Goal: Information Seeking & Learning: Learn about a topic

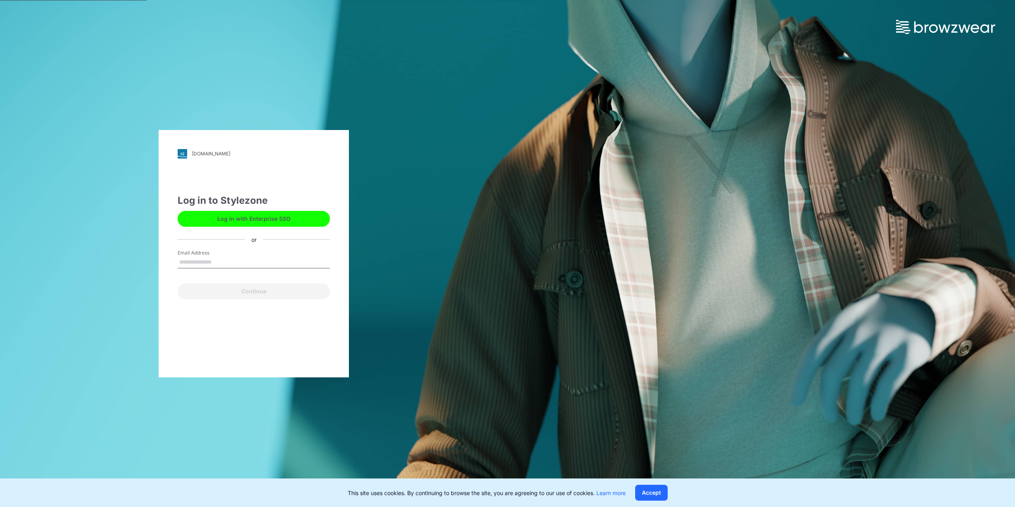
click at [144, 295] on div "[DOMAIN_NAME] Loading... Log in to Stylezone Log in with Enterprise SSO or Emai…" at bounding box center [253, 253] width 507 height 507
click at [189, 261] on input "Email Address" at bounding box center [254, 263] width 152 height 12
type input "**********"
click at [178, 283] on button "Continue" at bounding box center [254, 291] width 152 height 16
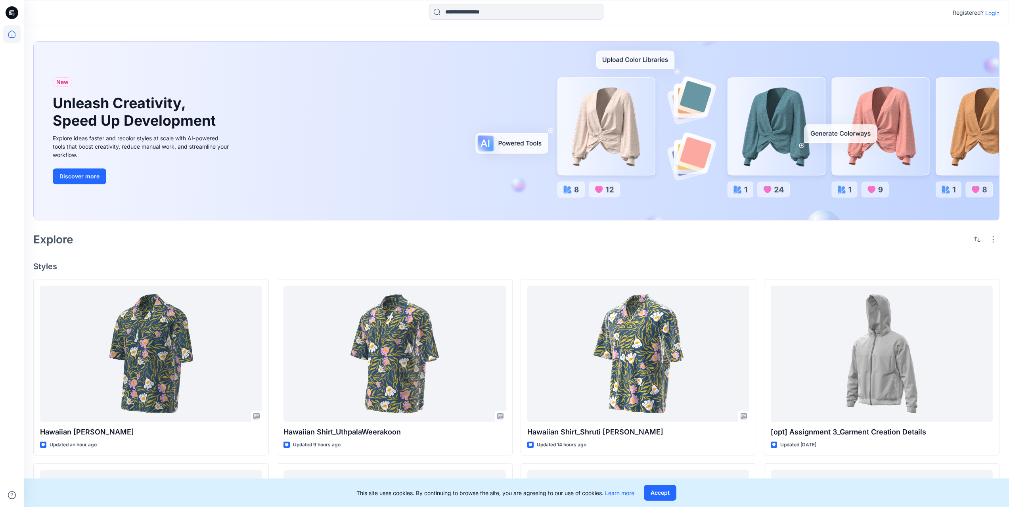
click at [320, 220] on div at bounding box center [516, 131] width 965 height 178
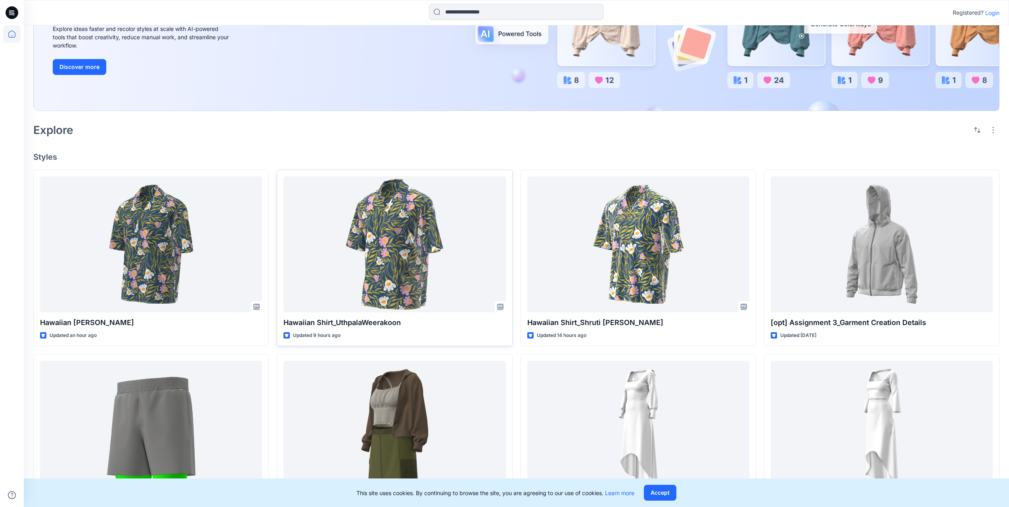
scroll to position [119, 0]
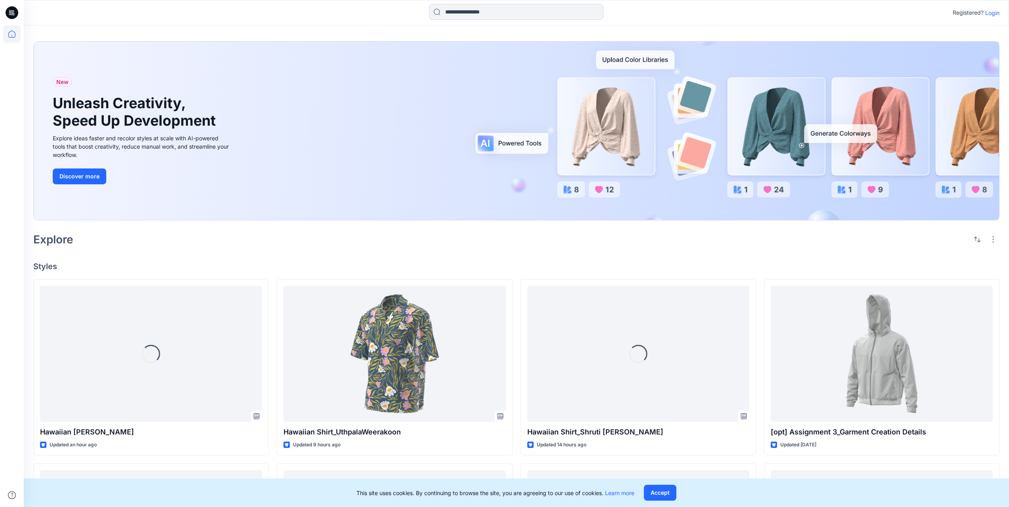
click at [994, 13] on p "Login" at bounding box center [992, 13] width 14 height 8
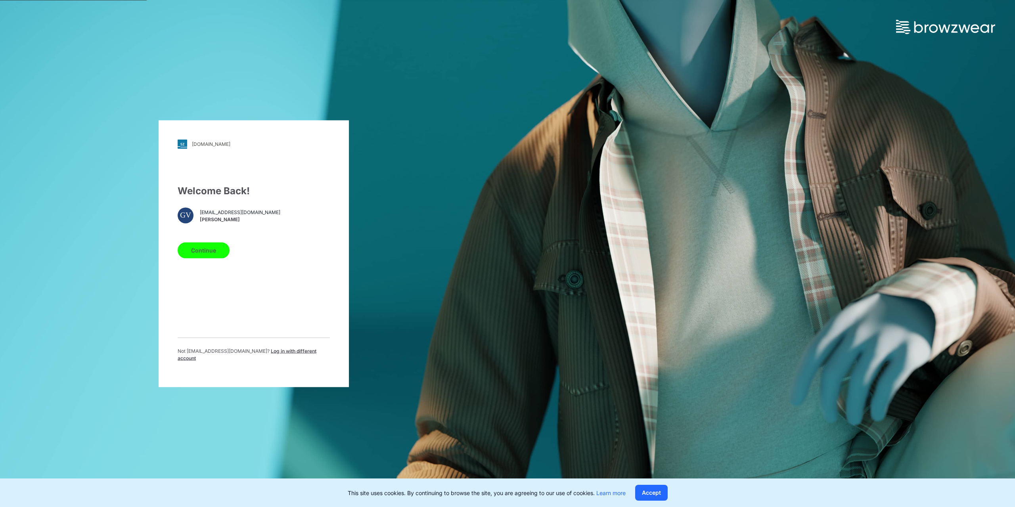
click at [200, 262] on div "Welcome Back! GV [EMAIL_ADDRESS][DOMAIN_NAME] [PERSON_NAME] Continue Not [EMAIL…" at bounding box center [254, 276] width 152 height 184
click at [202, 256] on button "Continue" at bounding box center [204, 250] width 52 height 16
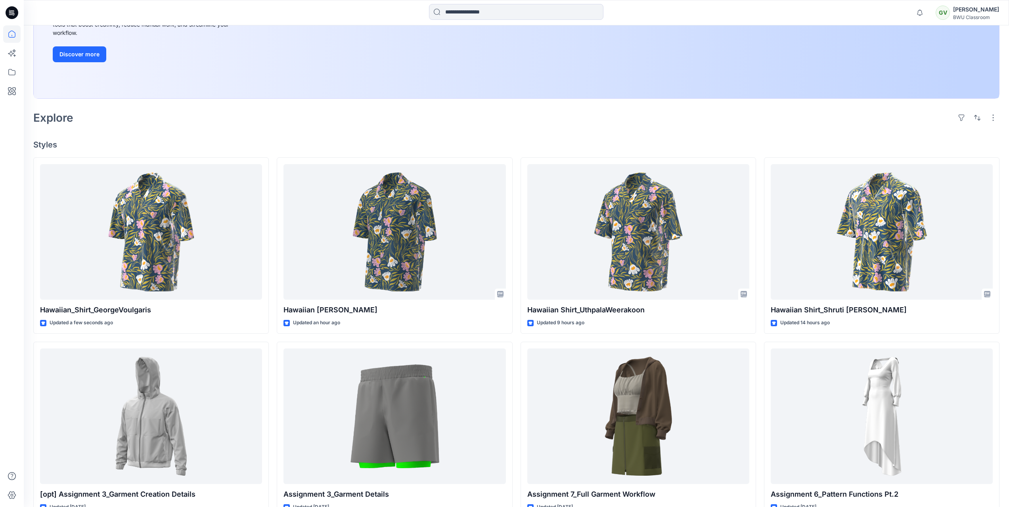
scroll to position [198, 0]
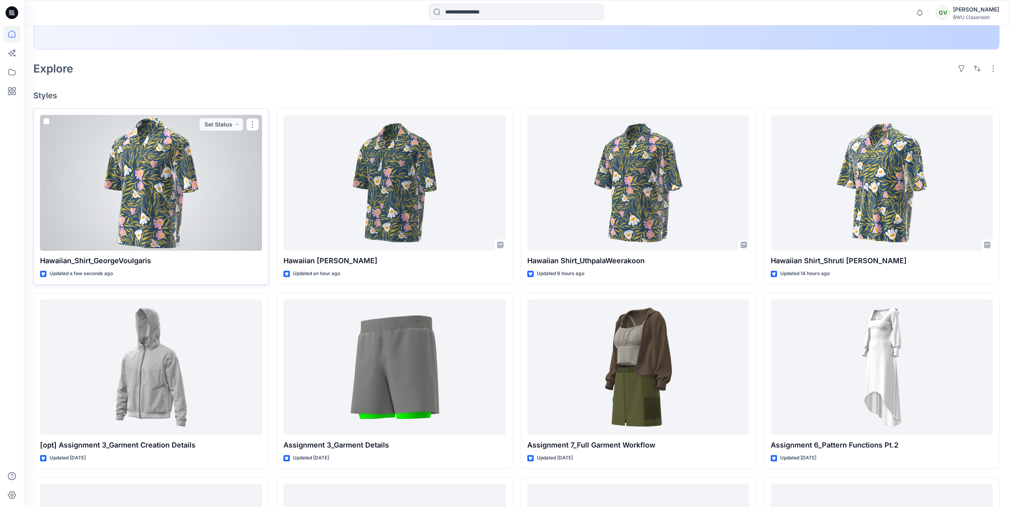
click at [142, 203] on div at bounding box center [151, 183] width 222 height 136
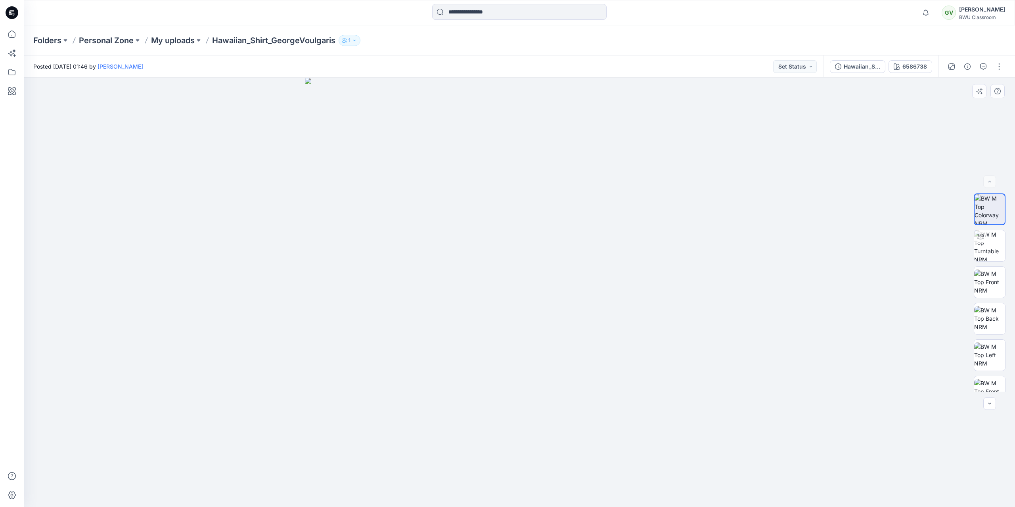
drag, startPoint x: 534, startPoint y: 291, endPoint x: 560, endPoint y: 291, distance: 25.8
click at [560, 291] on img at bounding box center [519, 292] width 429 height 429
drag, startPoint x: 509, startPoint y: 292, endPoint x: 500, endPoint y: 292, distance: 9.9
click at [500, 292] on img at bounding box center [519, 292] width 429 height 429
click at [976, 247] on img at bounding box center [989, 245] width 31 height 31
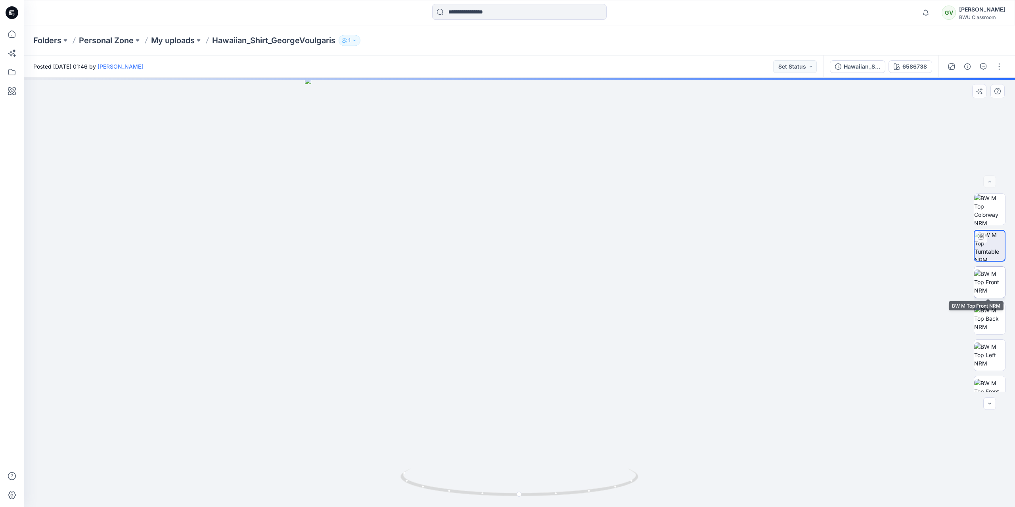
click at [995, 278] on img at bounding box center [989, 282] width 31 height 25
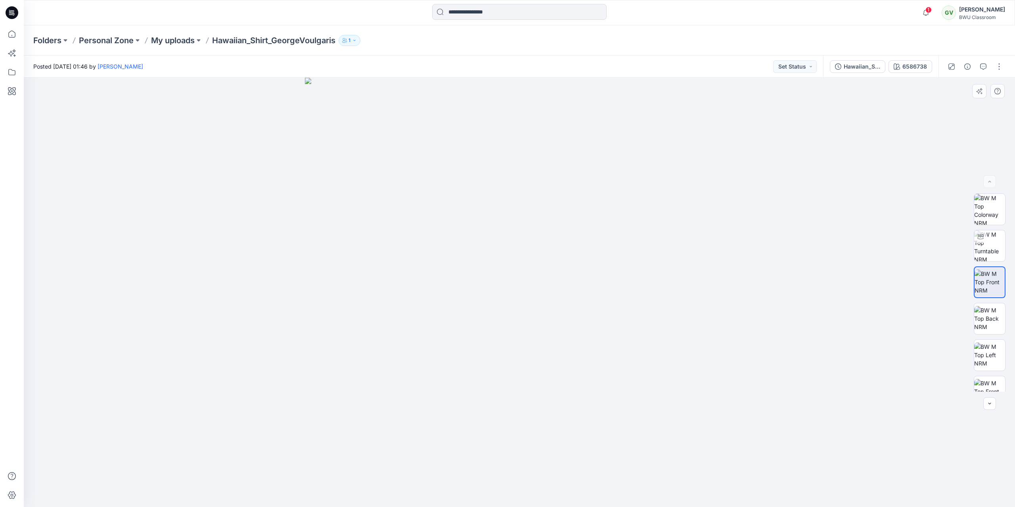
drag, startPoint x: 594, startPoint y: 308, endPoint x: 668, endPoint y: 304, distance: 74.3
click at [668, 304] on img at bounding box center [519, 292] width 429 height 429
click at [993, 243] on img at bounding box center [989, 245] width 31 height 31
drag, startPoint x: 510, startPoint y: 309, endPoint x: 326, endPoint y: 306, distance: 184.0
click at [326, 306] on div at bounding box center [519, 292] width 991 height 429
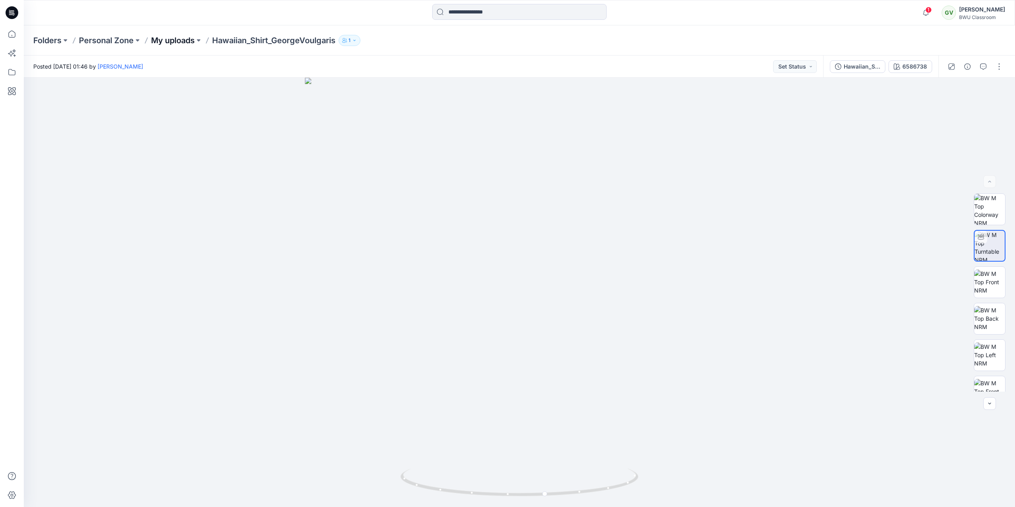
click at [176, 36] on p "My uploads" at bounding box center [173, 40] width 44 height 11
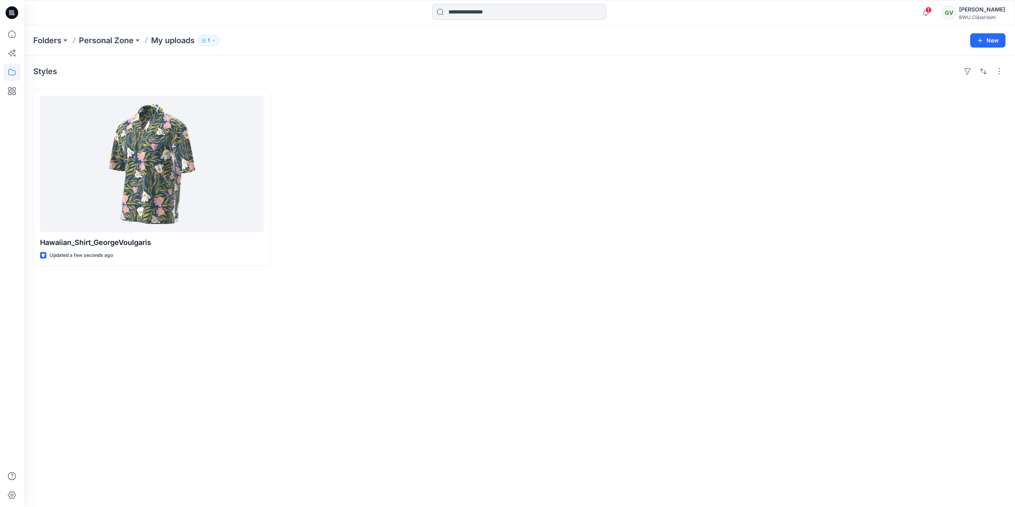
click at [14, 11] on icon at bounding box center [12, 12] width 13 height 13
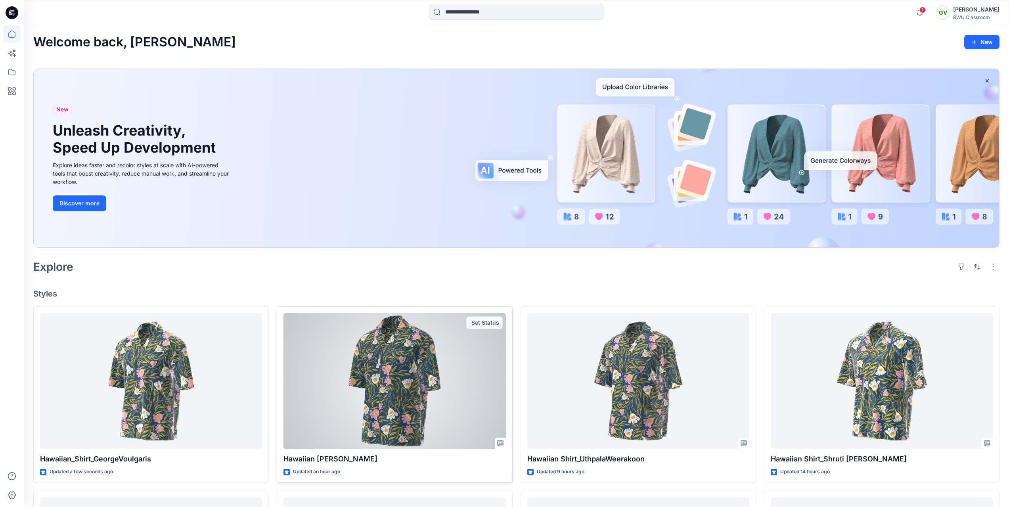
click at [368, 380] on div at bounding box center [394, 381] width 222 height 136
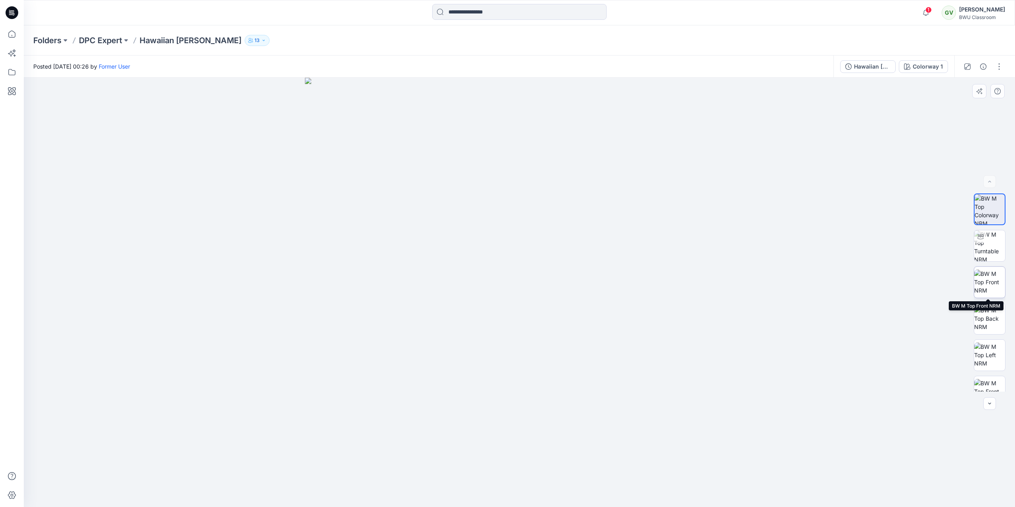
click at [990, 281] on img at bounding box center [989, 282] width 31 height 25
click at [992, 325] on img at bounding box center [989, 318] width 31 height 25
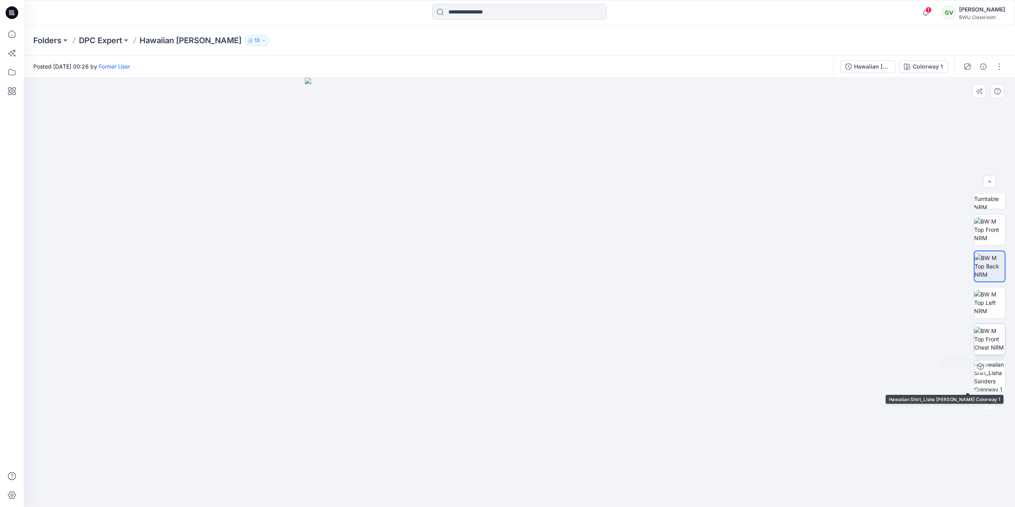
click at [988, 344] on img at bounding box center [989, 339] width 31 height 25
click at [21, 8] on div at bounding box center [11, 12] width 25 height 25
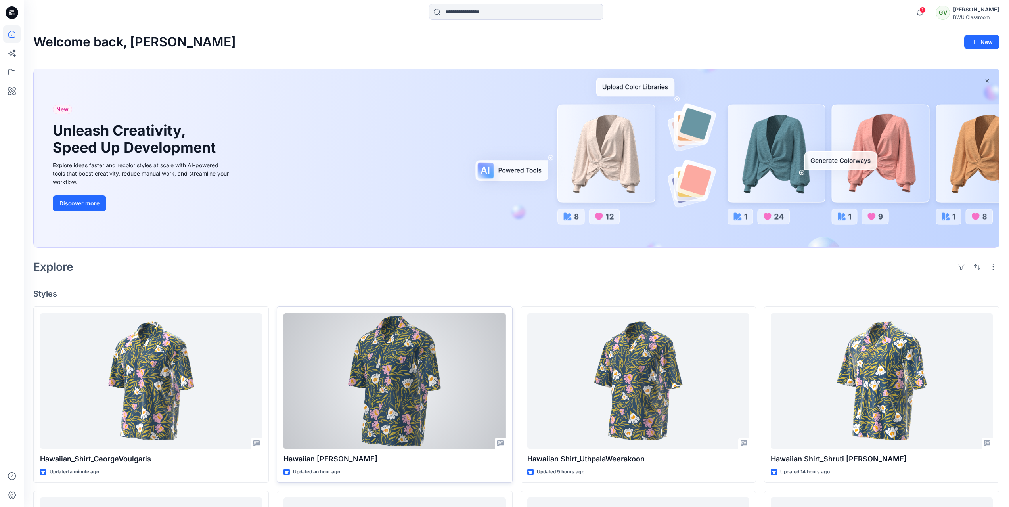
click at [339, 334] on div at bounding box center [394, 381] width 222 height 136
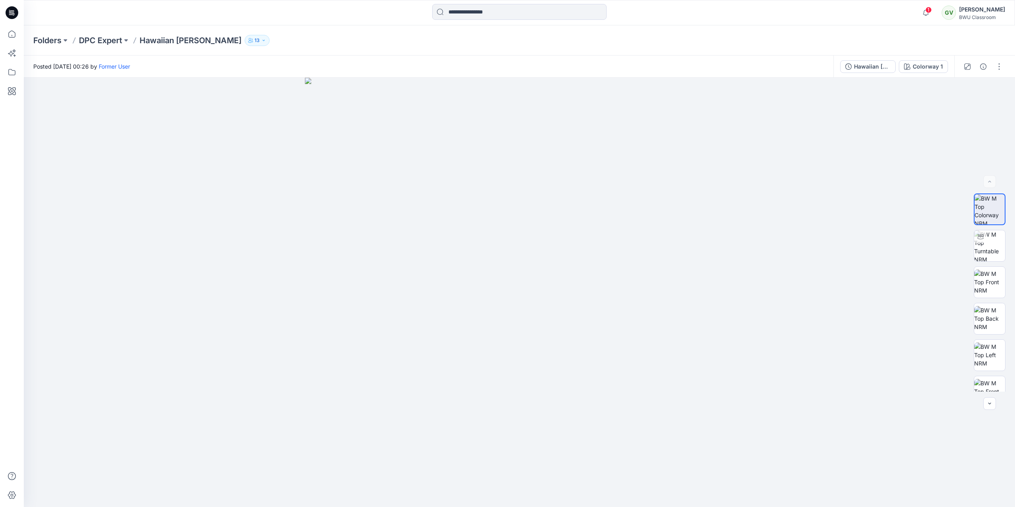
click at [13, 16] on icon at bounding box center [12, 12] width 13 height 13
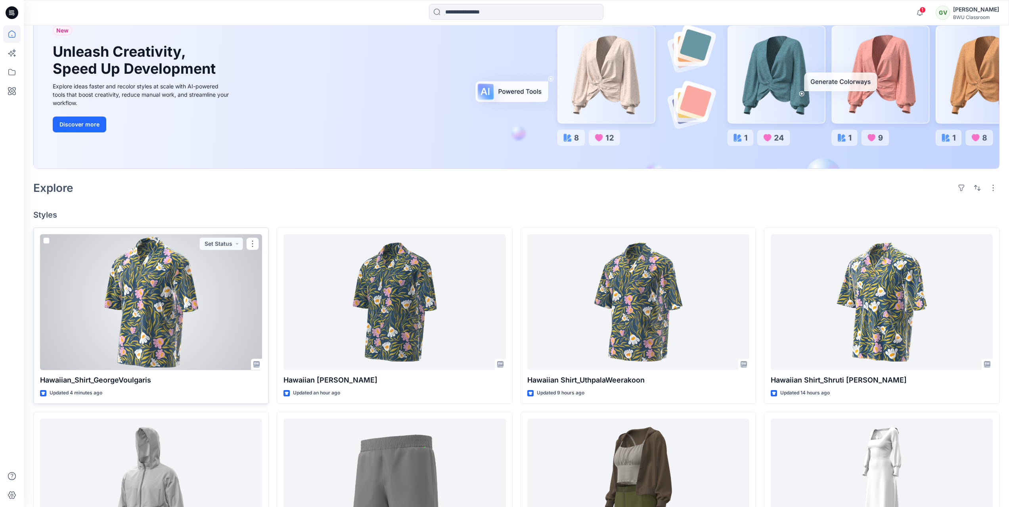
scroll to position [79, 0]
click at [253, 240] on button "button" at bounding box center [252, 243] width 13 height 13
click at [295, 292] on p "Duplicate to..." at bounding box center [280, 291] width 36 height 8
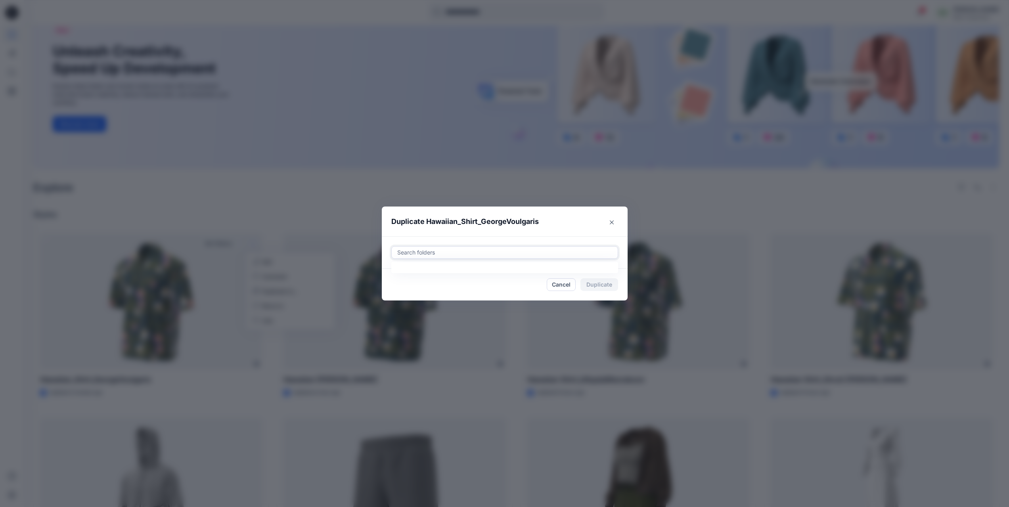
click at [439, 251] on div at bounding box center [504, 253] width 216 height 10
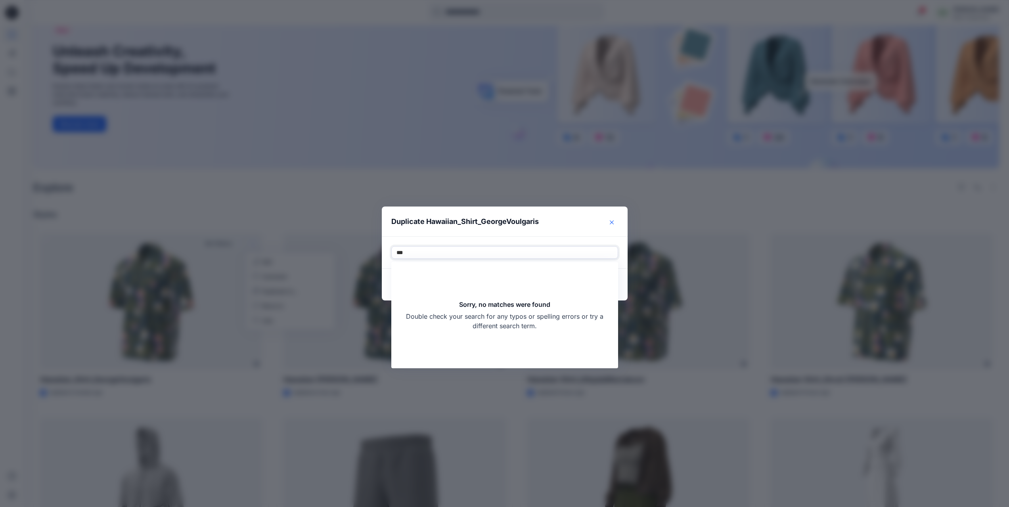
type input "***"
click at [613, 224] on icon "Close" at bounding box center [612, 222] width 4 height 4
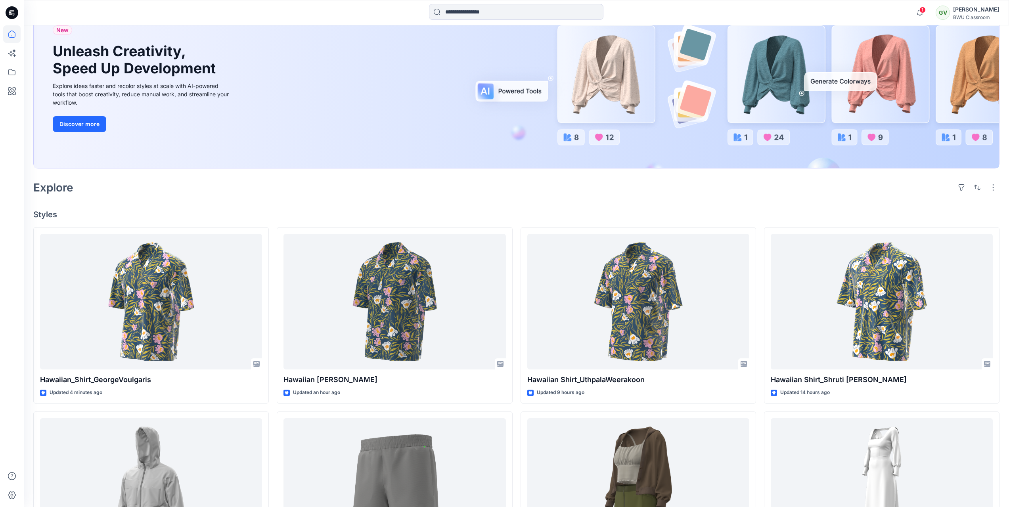
click at [325, 210] on h4 "Styles" at bounding box center [516, 215] width 966 height 10
click at [921, 8] on span "1" at bounding box center [922, 10] width 6 height 6
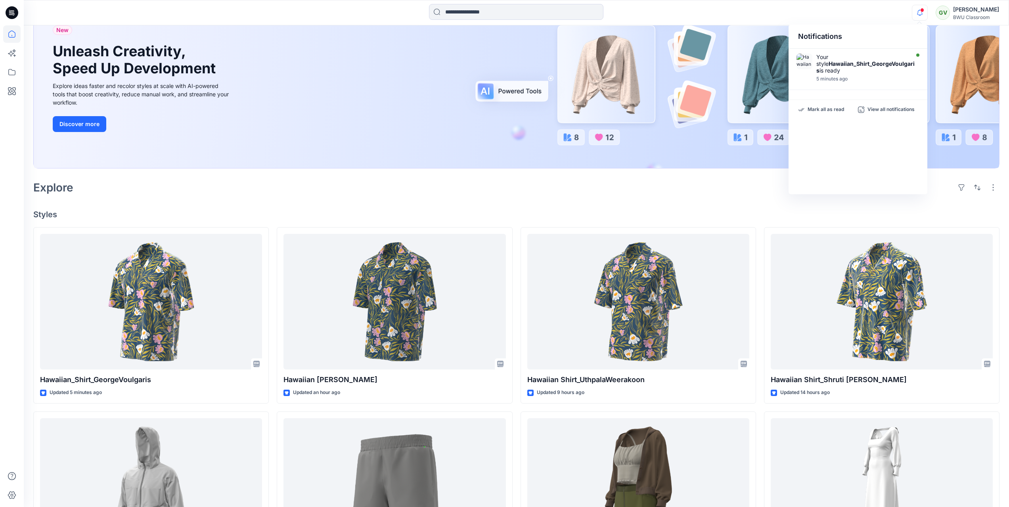
click at [921, 8] on span at bounding box center [922, 10] width 4 height 4
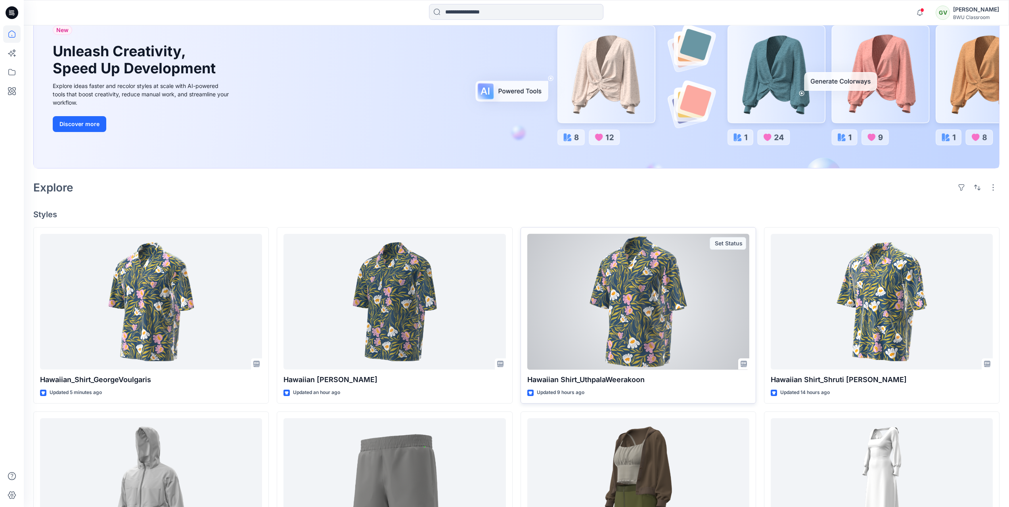
scroll to position [354, 0]
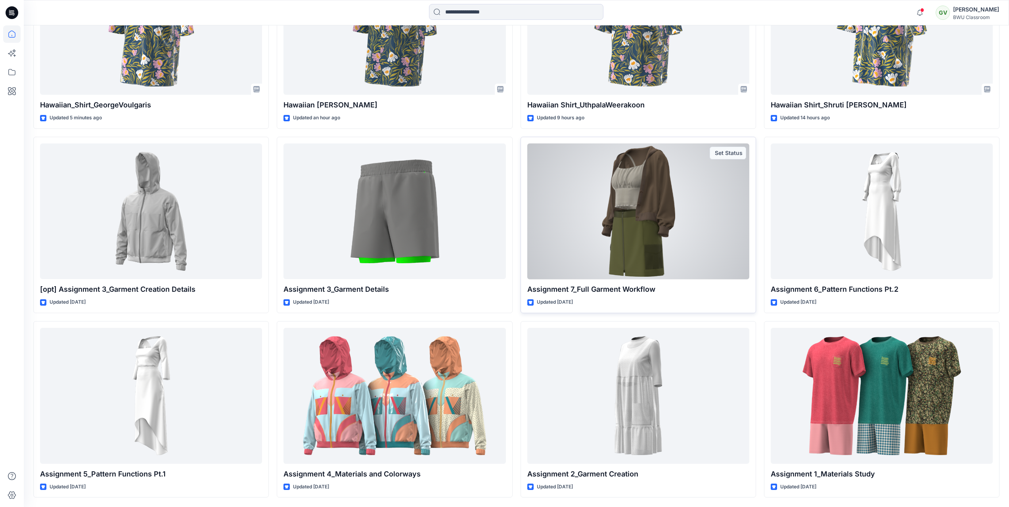
click at [634, 227] on div at bounding box center [638, 212] width 222 height 136
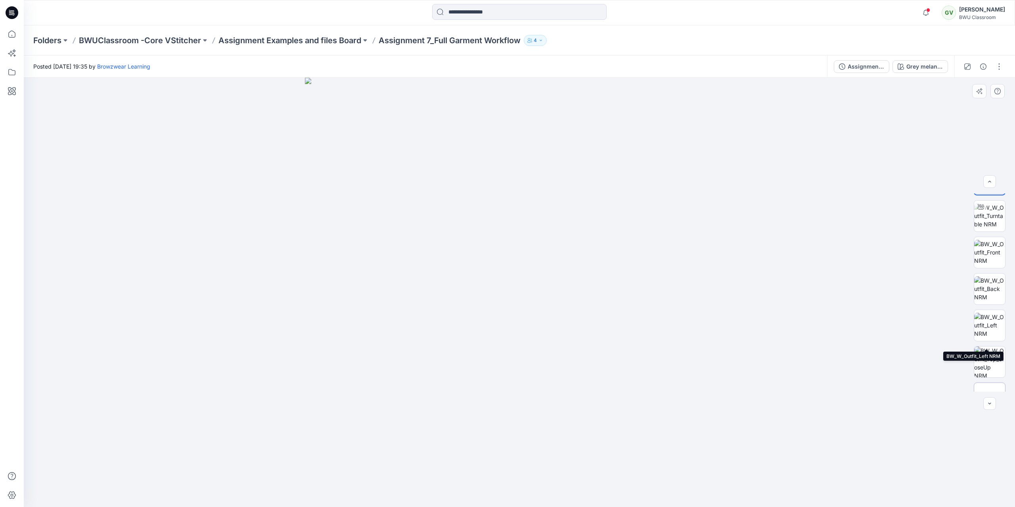
scroll to position [52, 0]
click at [988, 377] on span "ZIP" at bounding box center [989, 376] width 14 height 14
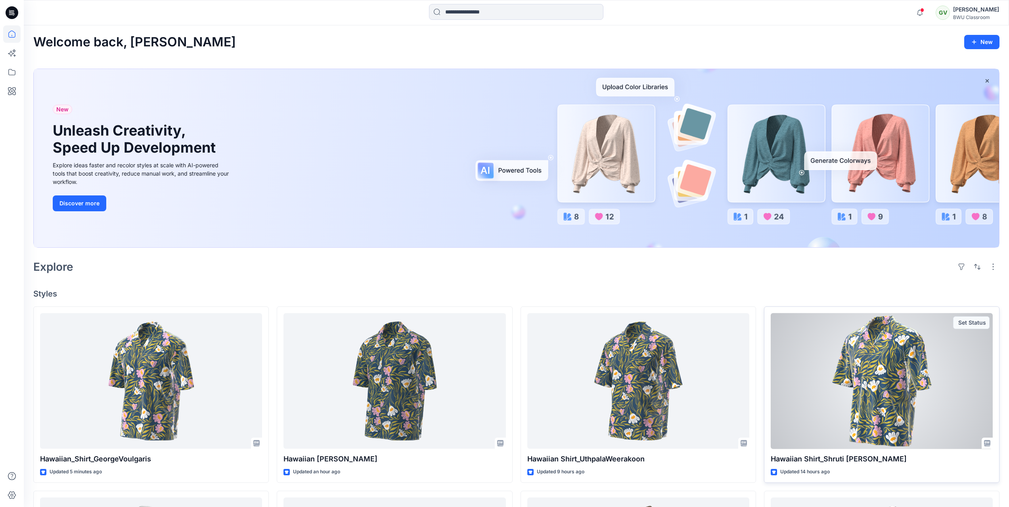
click at [867, 385] on div at bounding box center [882, 381] width 222 height 136
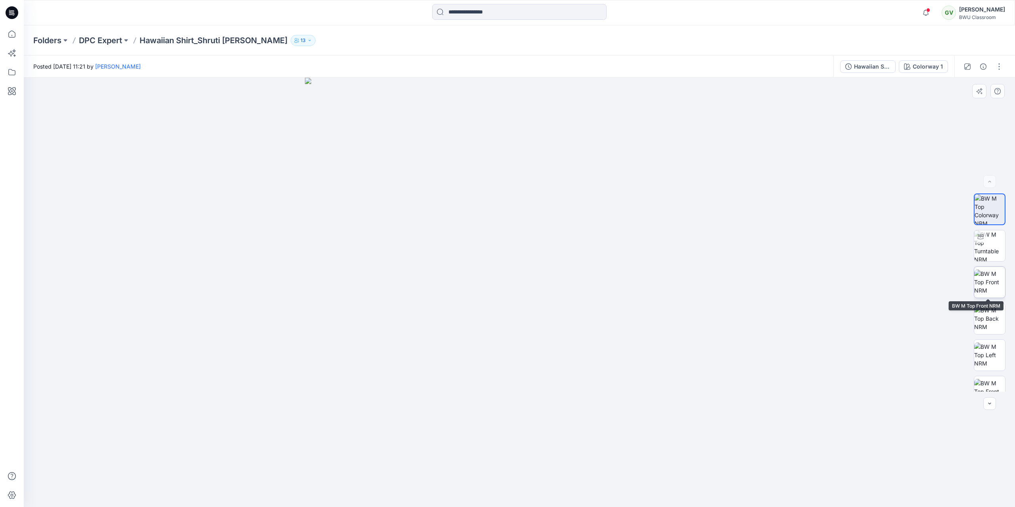
click at [984, 292] on img at bounding box center [989, 282] width 31 height 25
click at [987, 352] on img at bounding box center [989, 355] width 31 height 25
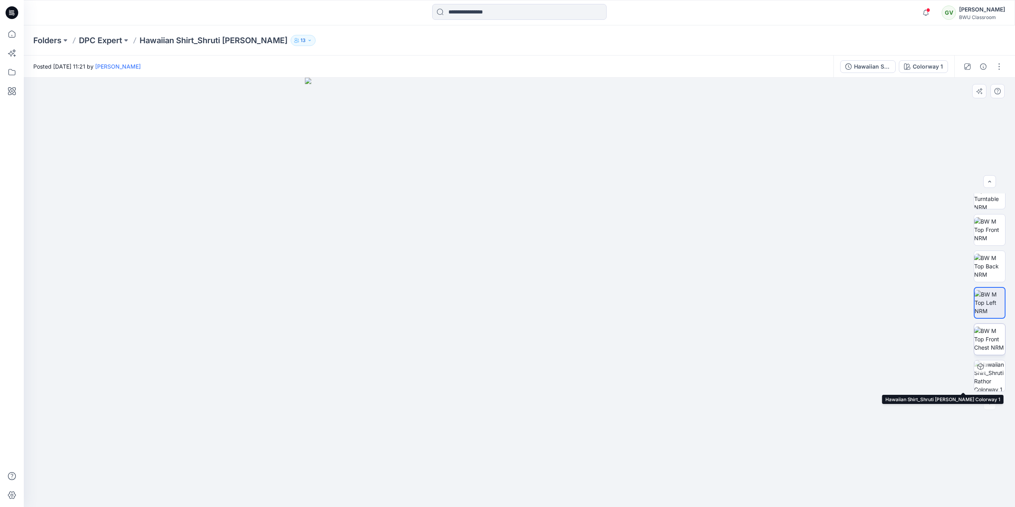
click at [990, 345] on img at bounding box center [989, 339] width 31 height 25
click at [102, 41] on p "DPC Expert" at bounding box center [100, 40] width 43 height 11
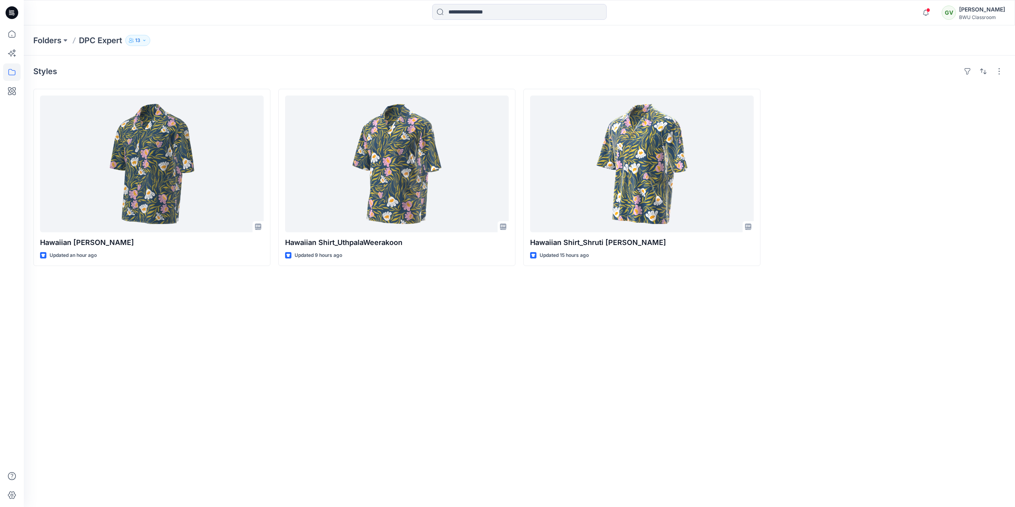
click at [5, 13] on div at bounding box center [11, 12] width 25 height 25
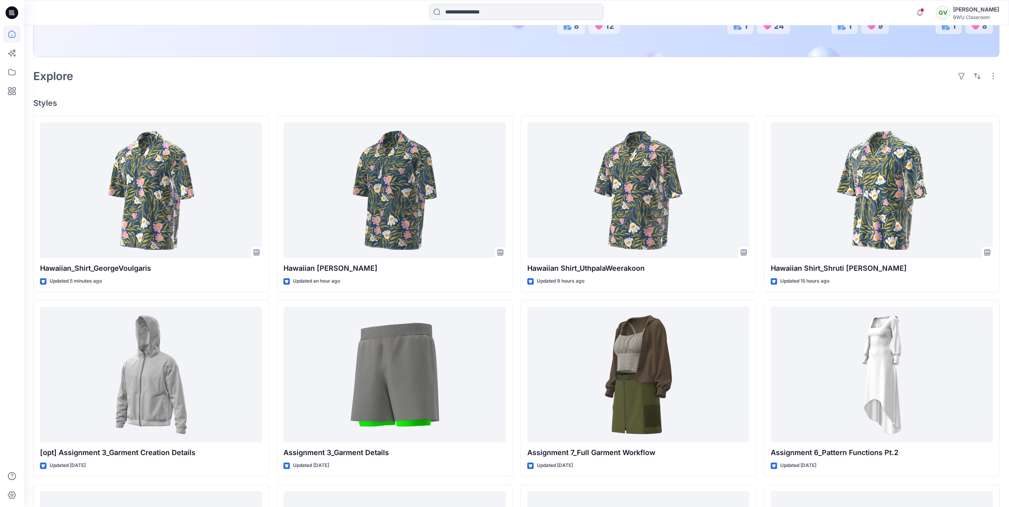
scroll to position [198, 0]
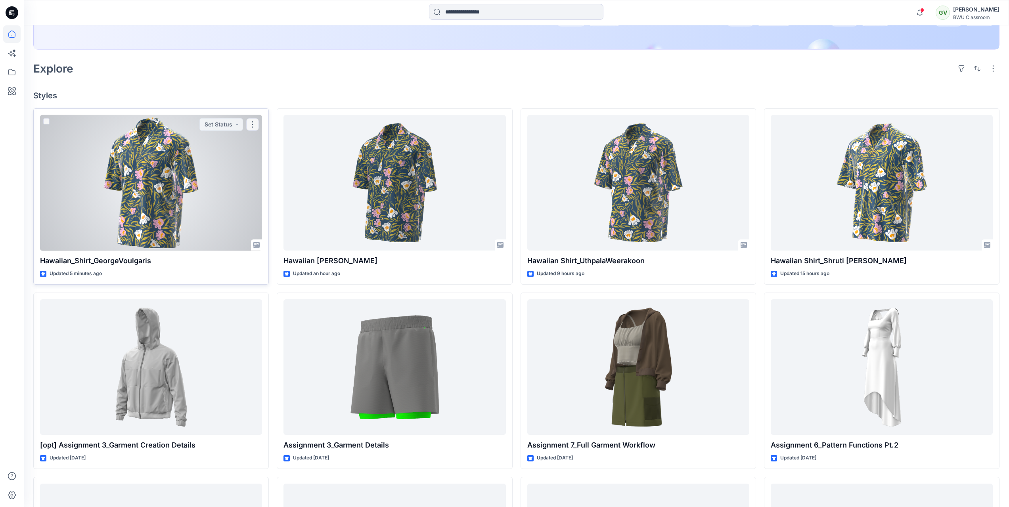
click at [146, 223] on div at bounding box center [151, 183] width 222 height 136
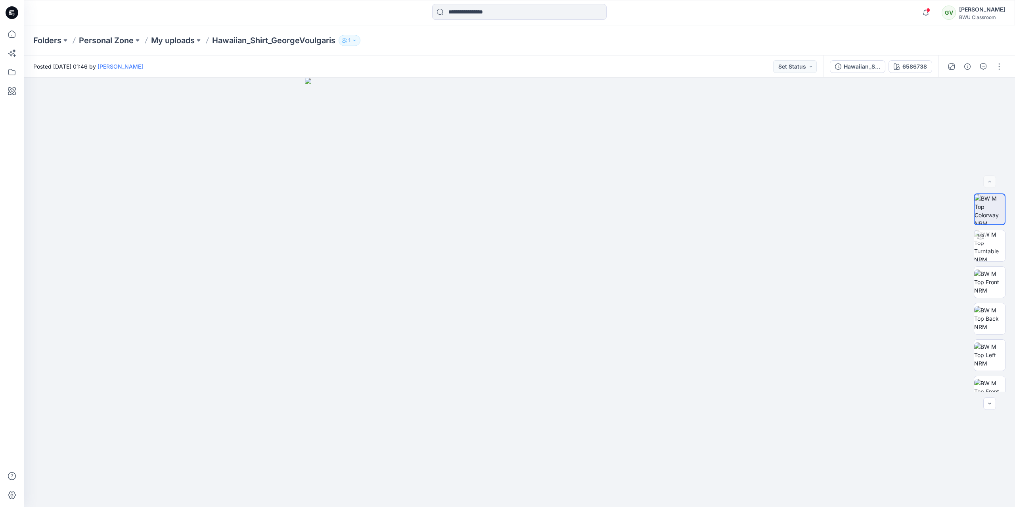
click at [360, 43] on button "1" at bounding box center [350, 40] width 22 height 11
click at [420, 90] on button "External 1" at bounding box center [415, 88] width 47 height 20
click at [389, 31] on div "Folders Personal Zone My uploads Hawaiian_Shirt_GeorgeVoulgaris 1 Folder Access…" at bounding box center [519, 40] width 991 height 30
click at [869, 64] on div "Hawaiian_Shirt_GeorgeVoulgaris" at bounding box center [862, 66] width 36 height 9
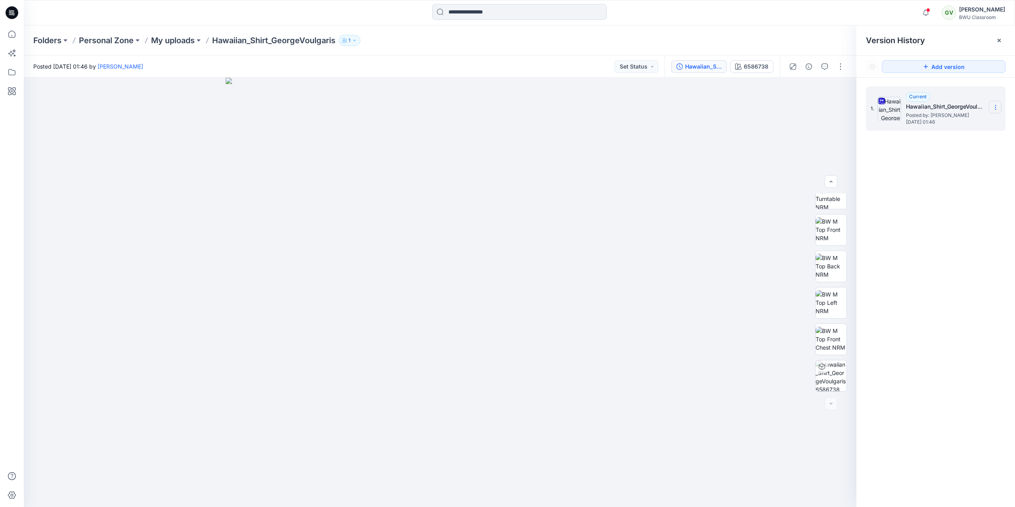
click at [999, 106] on section at bounding box center [995, 107] width 13 height 13
click at [927, 288] on div "1. Current Hawaiian_Shirt_GeorgeVoulgaris Posted by: George Voulgaris Wednesday…" at bounding box center [935, 298] width 159 height 441
click at [17, 13] on icon at bounding box center [12, 12] width 13 height 13
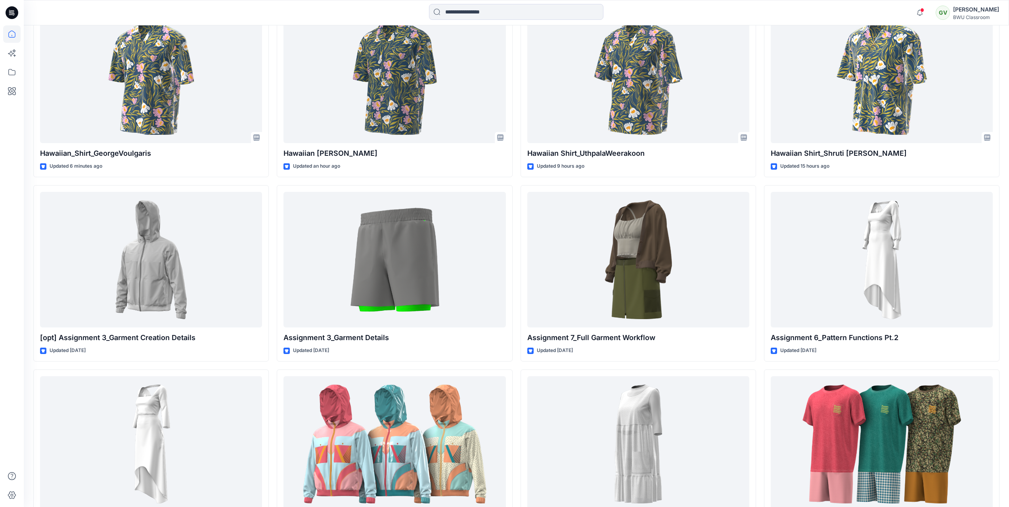
scroll to position [354, 0]
